Goal: Check status: Check status

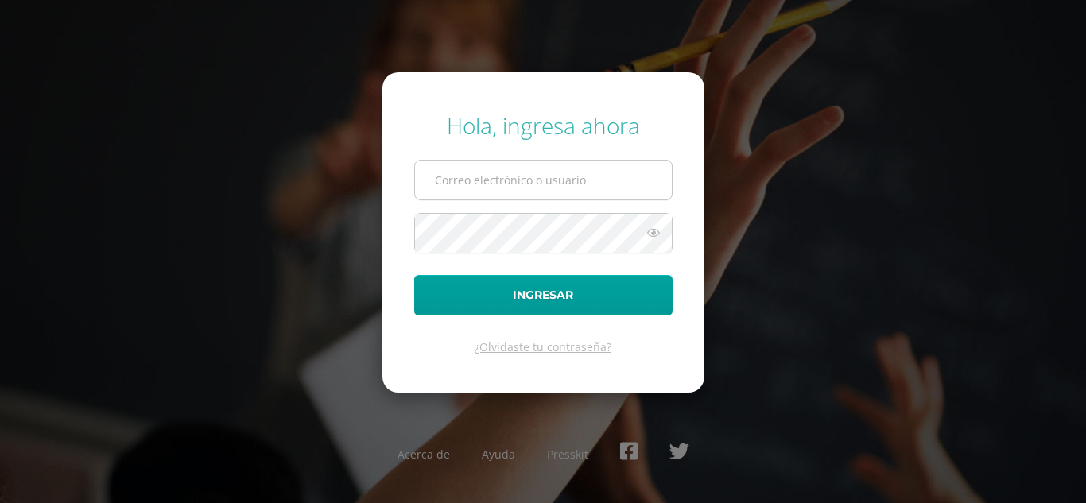
click at [504, 185] on input "text" at bounding box center [543, 180] width 257 height 39
type input "[EMAIL_ADDRESS][DOMAIN_NAME]"
click at [414, 275] on button "Ingresar" at bounding box center [543, 295] width 258 height 41
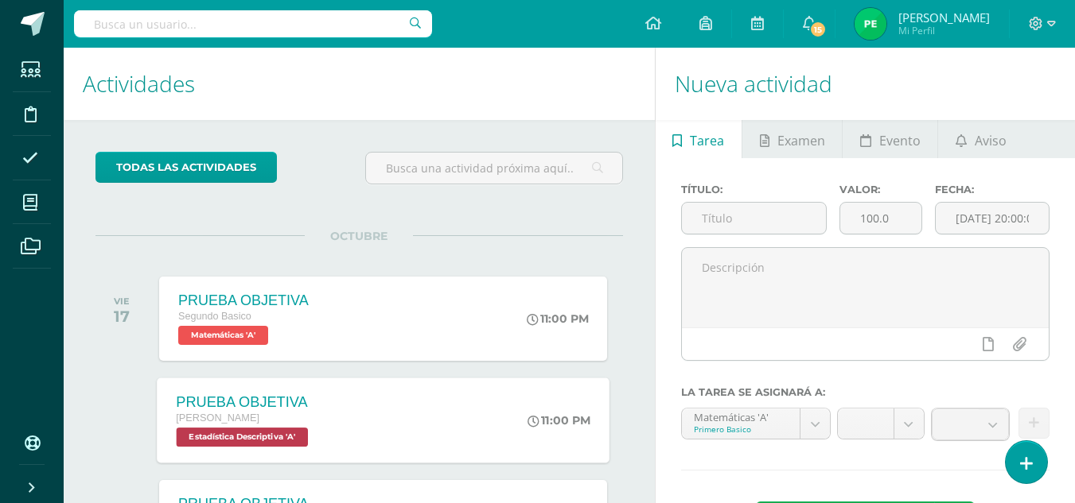
click at [207, 394] on div "PRUEBA OBJETIVA" at bounding box center [244, 402] width 136 height 17
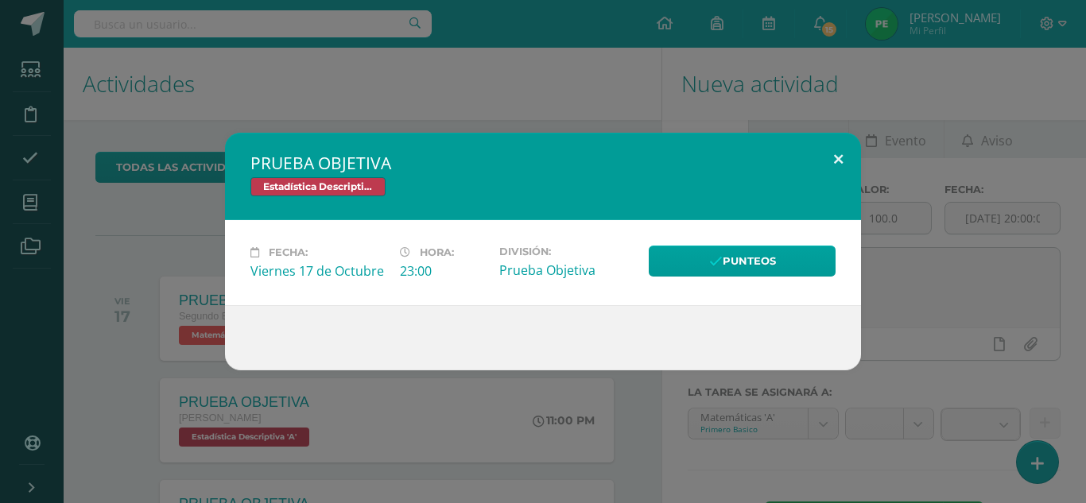
click at [837, 163] on button at bounding box center [838, 160] width 45 height 54
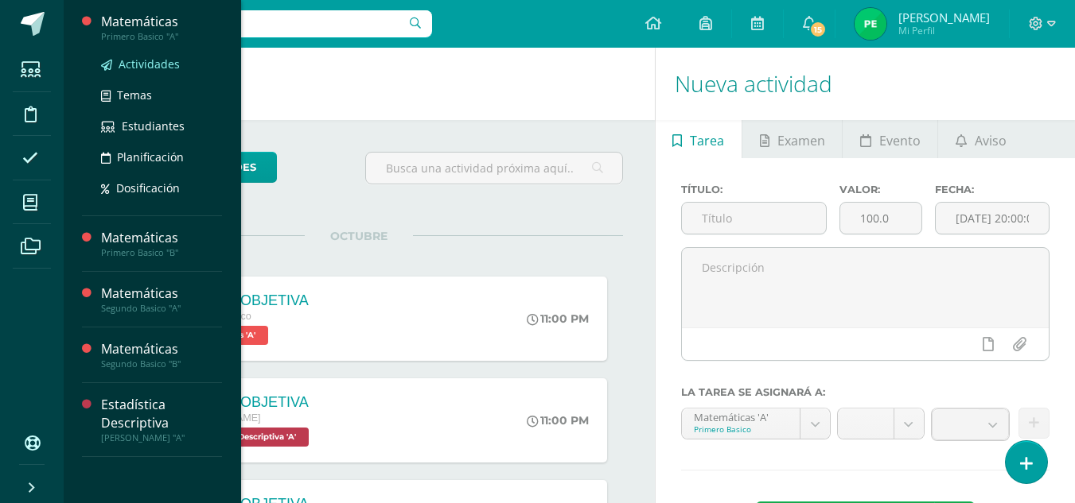
click at [147, 60] on span "Actividades" at bounding box center [149, 63] width 61 height 15
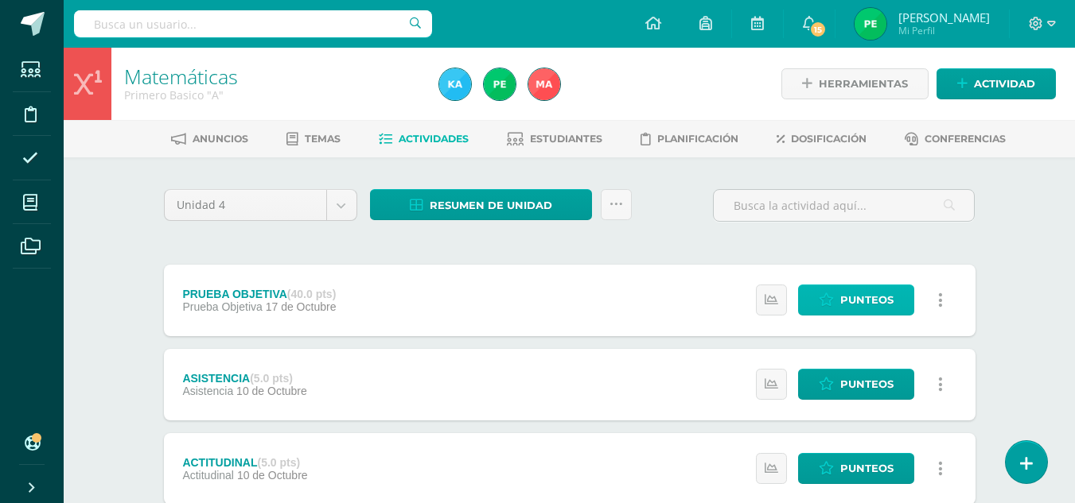
click at [861, 301] on span "Punteos" at bounding box center [866, 300] width 53 height 29
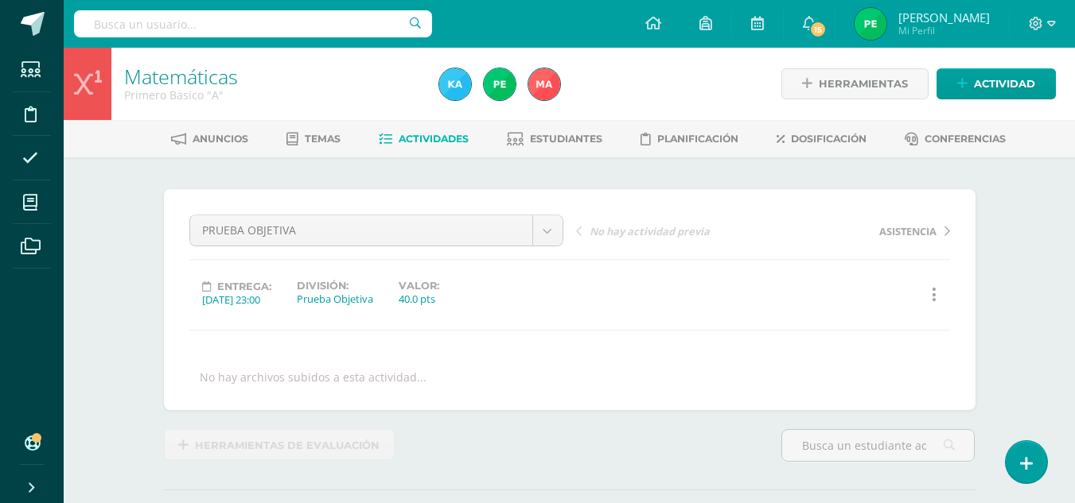
scroll to position [1, 0]
